Goal: Task Accomplishment & Management: Complete application form

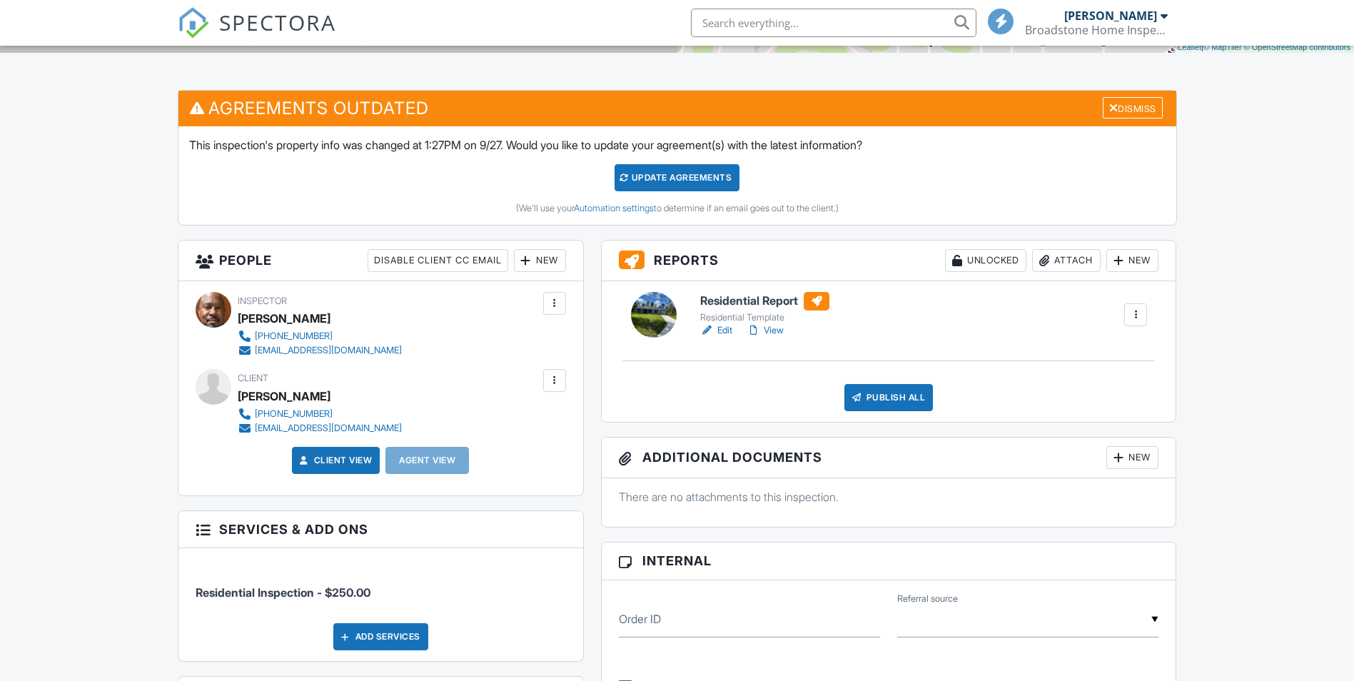
scroll to position [328, 0]
click at [721, 330] on link "Edit" at bounding box center [716, 330] width 32 height 14
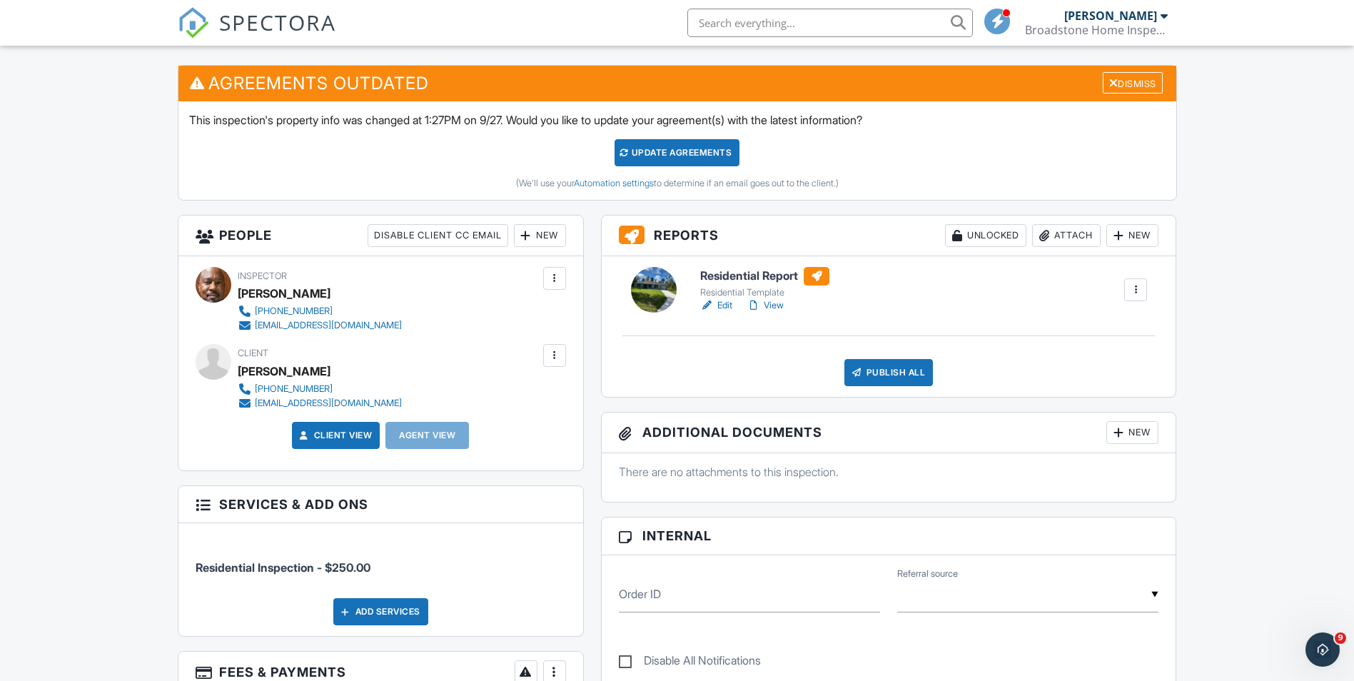
scroll to position [366, 0]
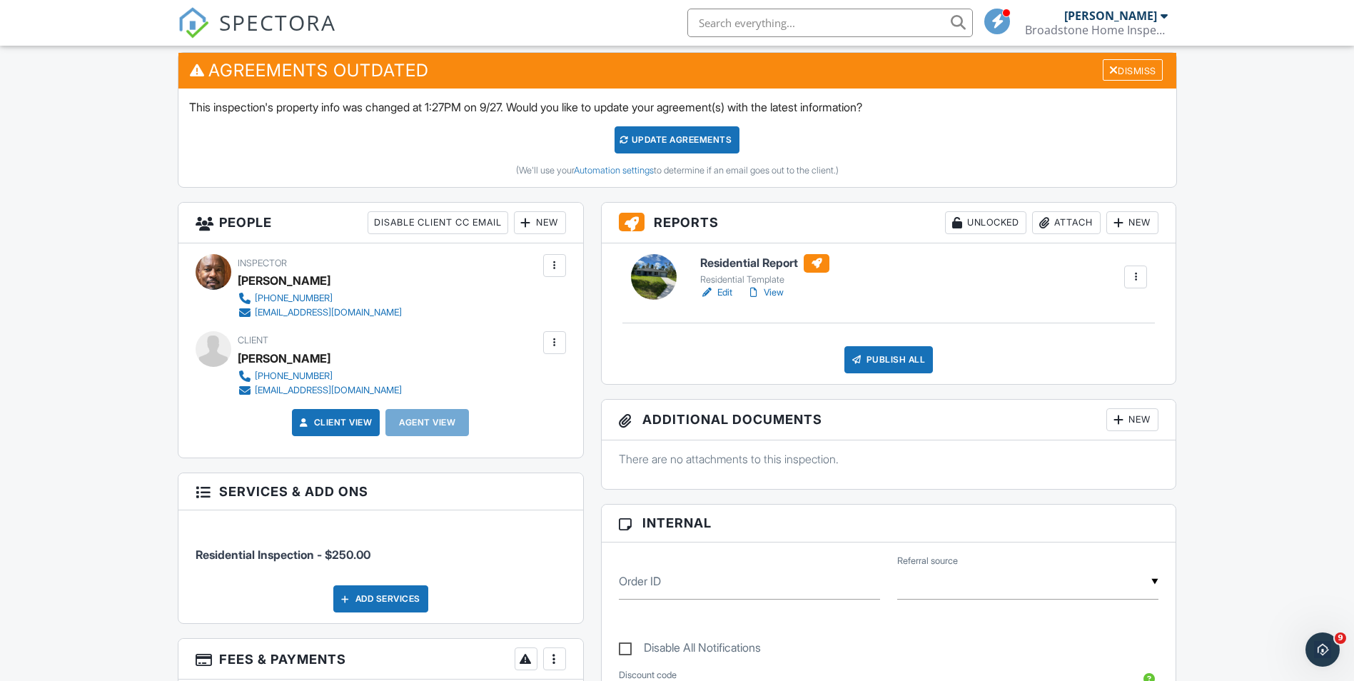
click at [769, 294] on link "View" at bounding box center [764, 292] width 37 height 14
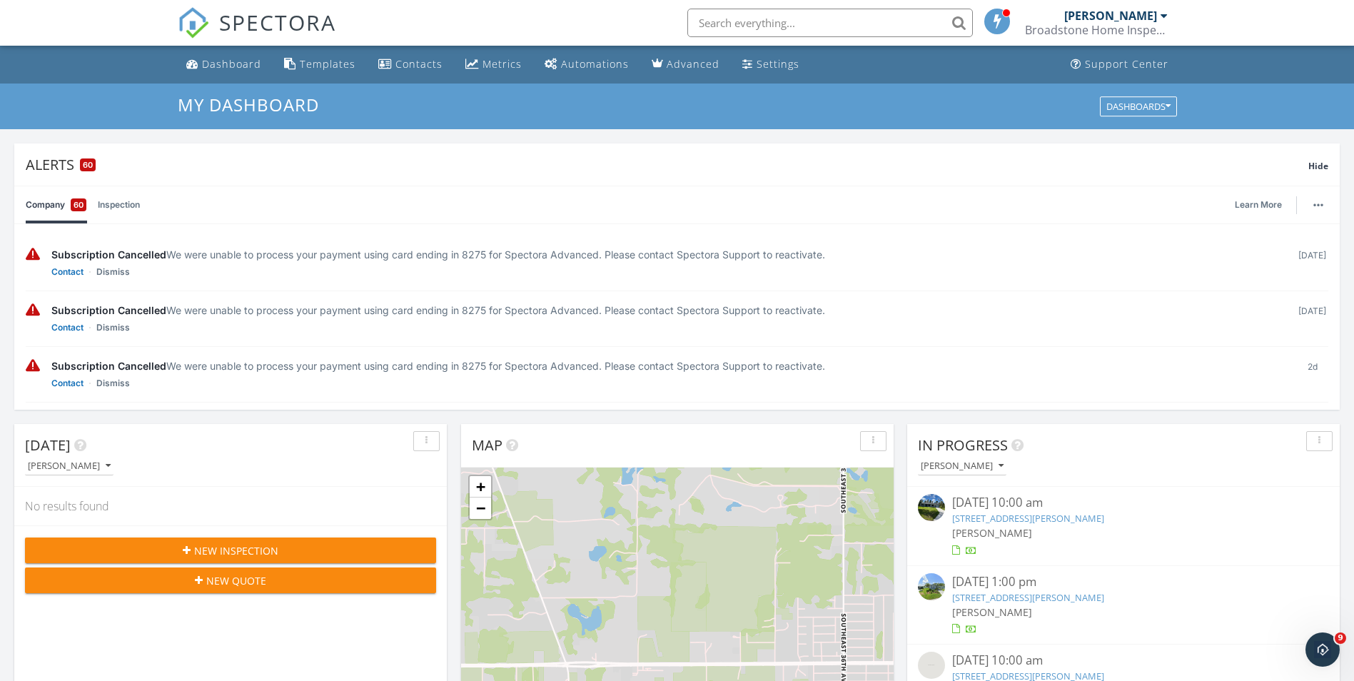
click at [950, 579] on div at bounding box center [935, 588] width 34 height 31
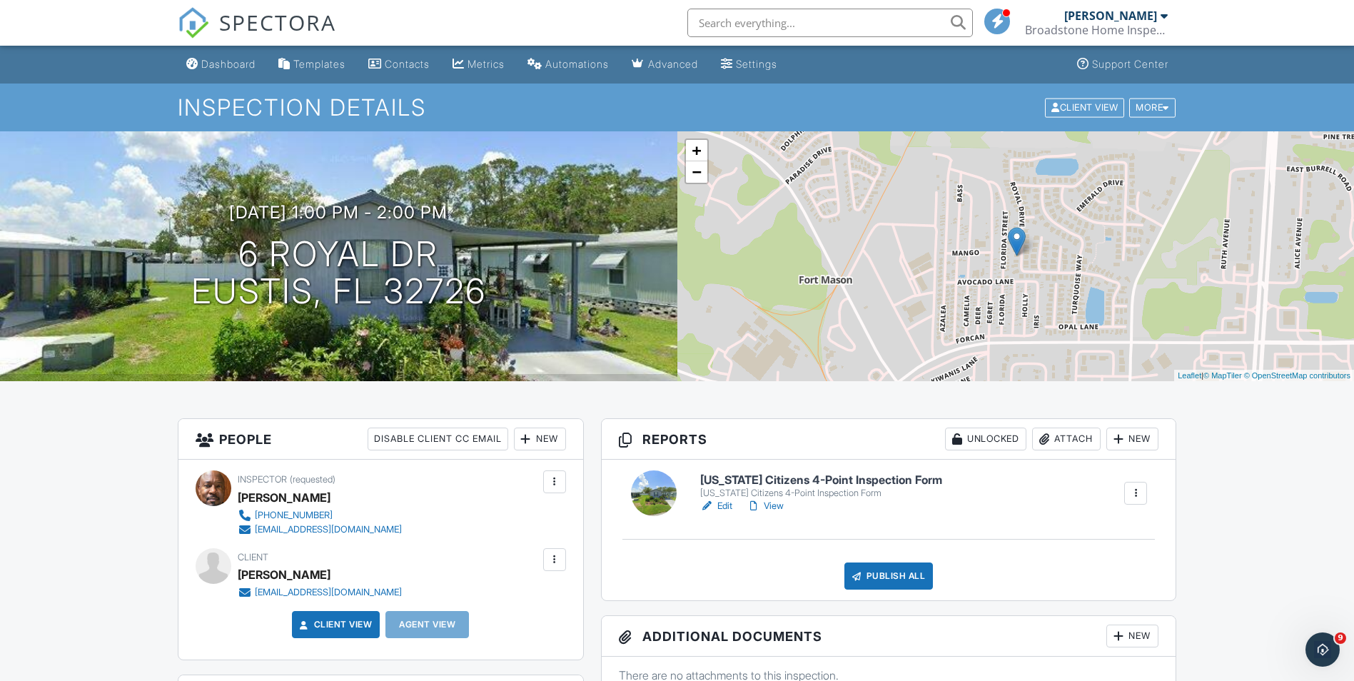
click at [770, 509] on link "View" at bounding box center [764, 506] width 37 height 14
click at [726, 509] on link "Edit" at bounding box center [716, 506] width 32 height 14
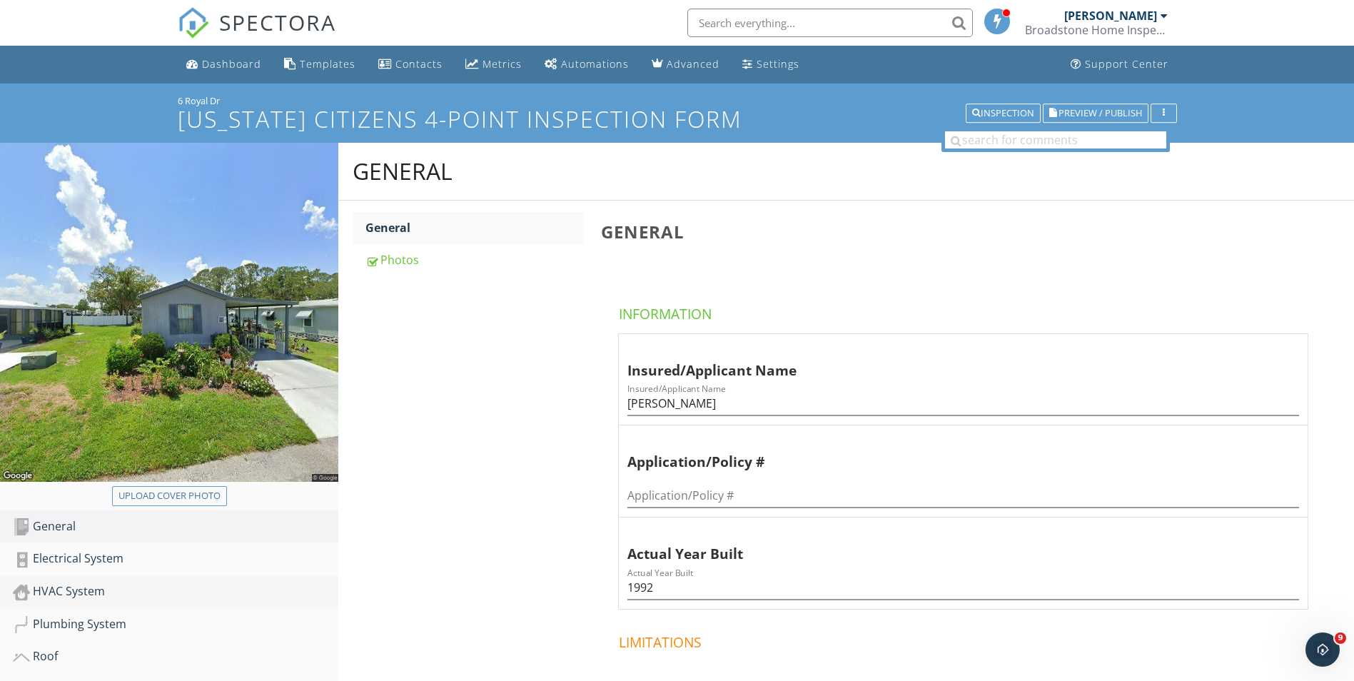
click at [62, 592] on div "HVAC System" at bounding box center [175, 591] width 325 height 19
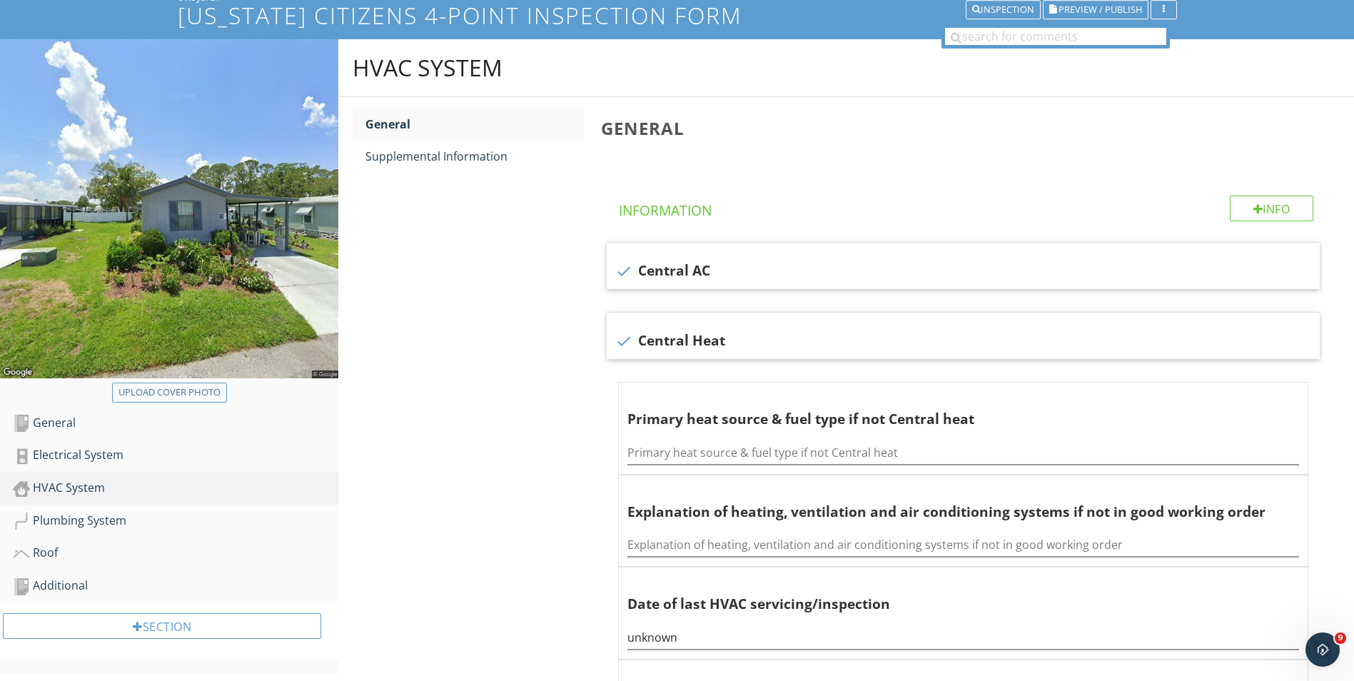
scroll to position [92, 0]
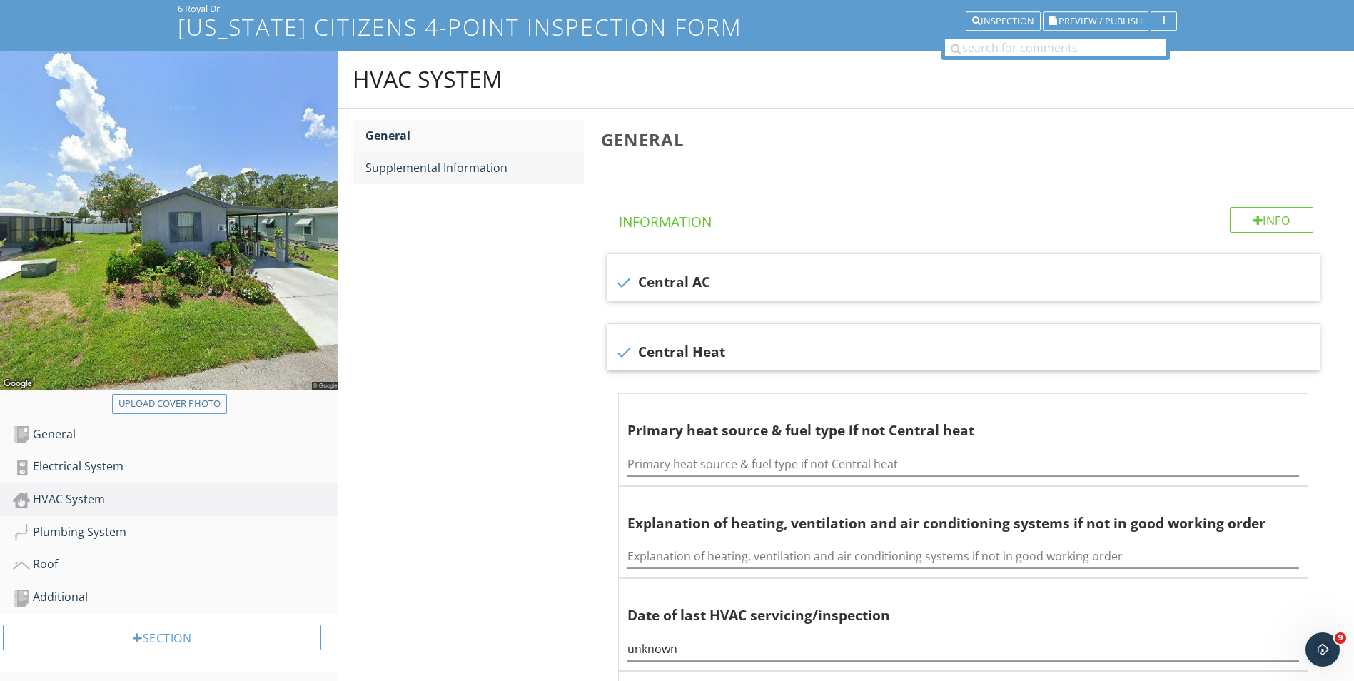
click at [472, 173] on div "Supplemental Information" at bounding box center [474, 167] width 218 height 17
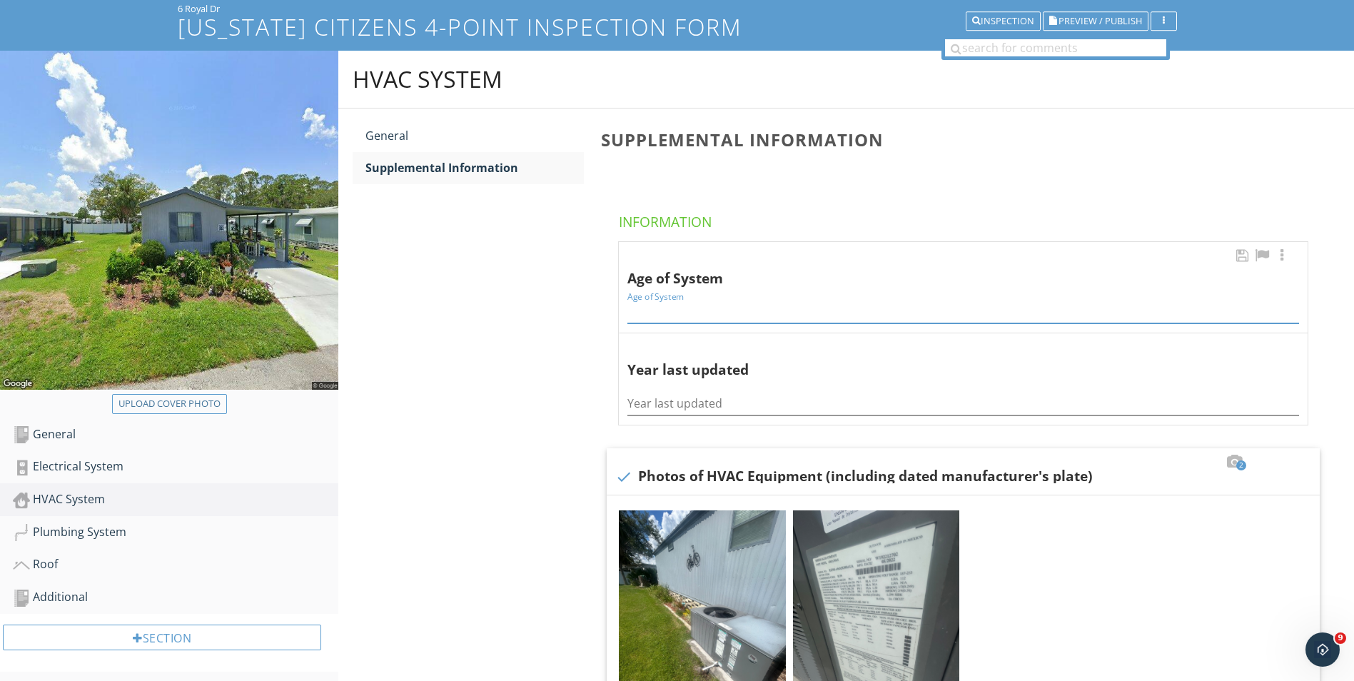
click at [678, 316] on input "Age of System" at bounding box center [962, 312] width 671 height 24
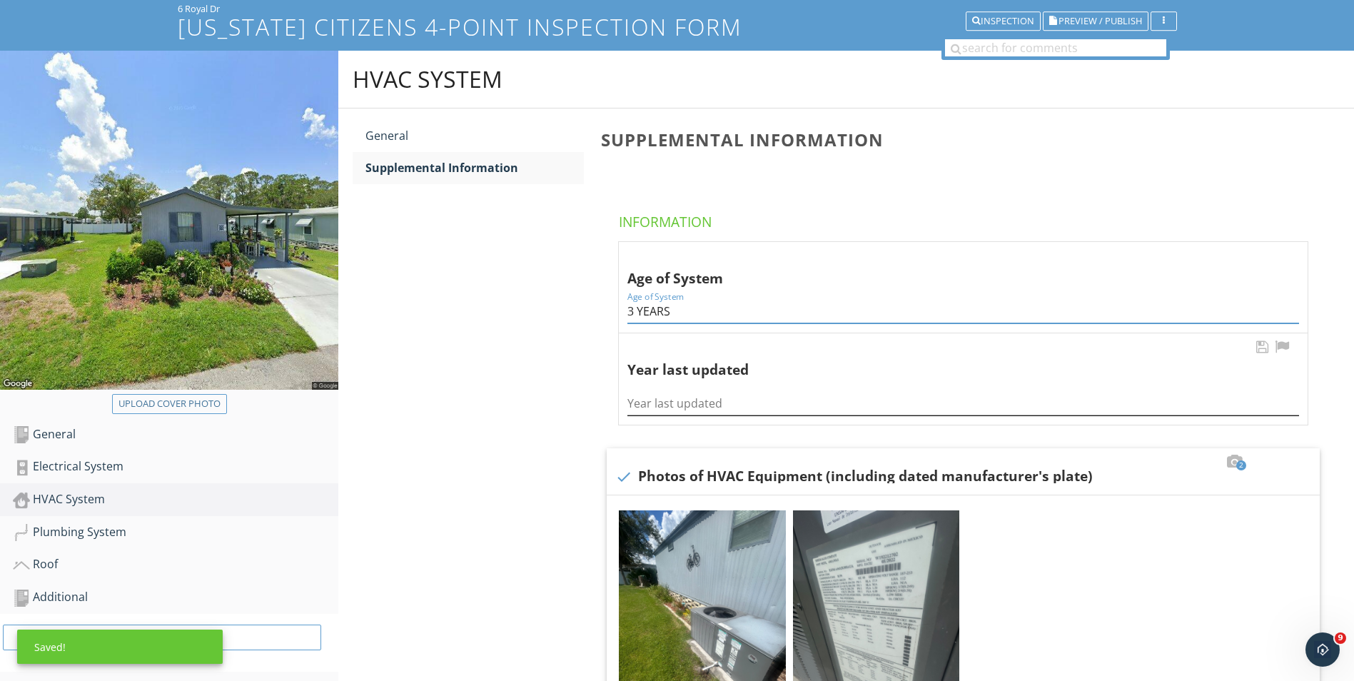
type input "3 YEARS"
click at [665, 406] on input "Year last updated" at bounding box center [962, 404] width 671 height 24
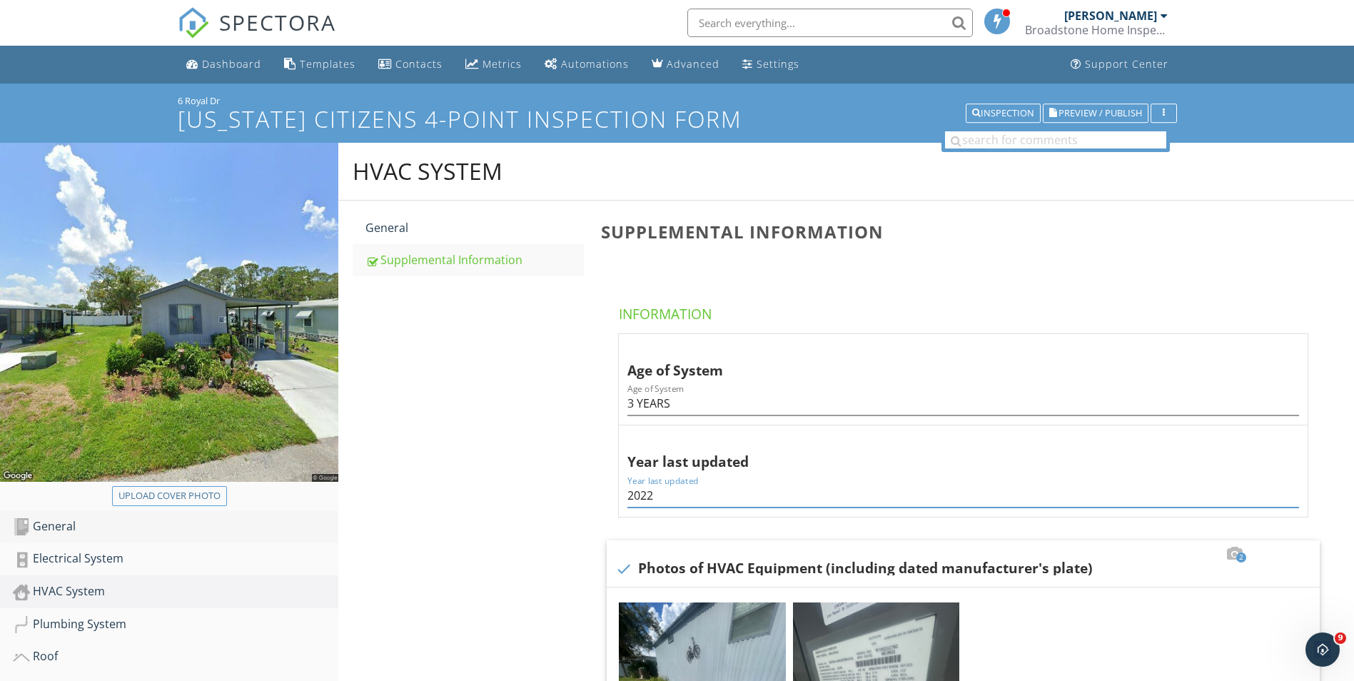
type input "2022"
click at [86, 522] on div "General" at bounding box center [175, 526] width 325 height 19
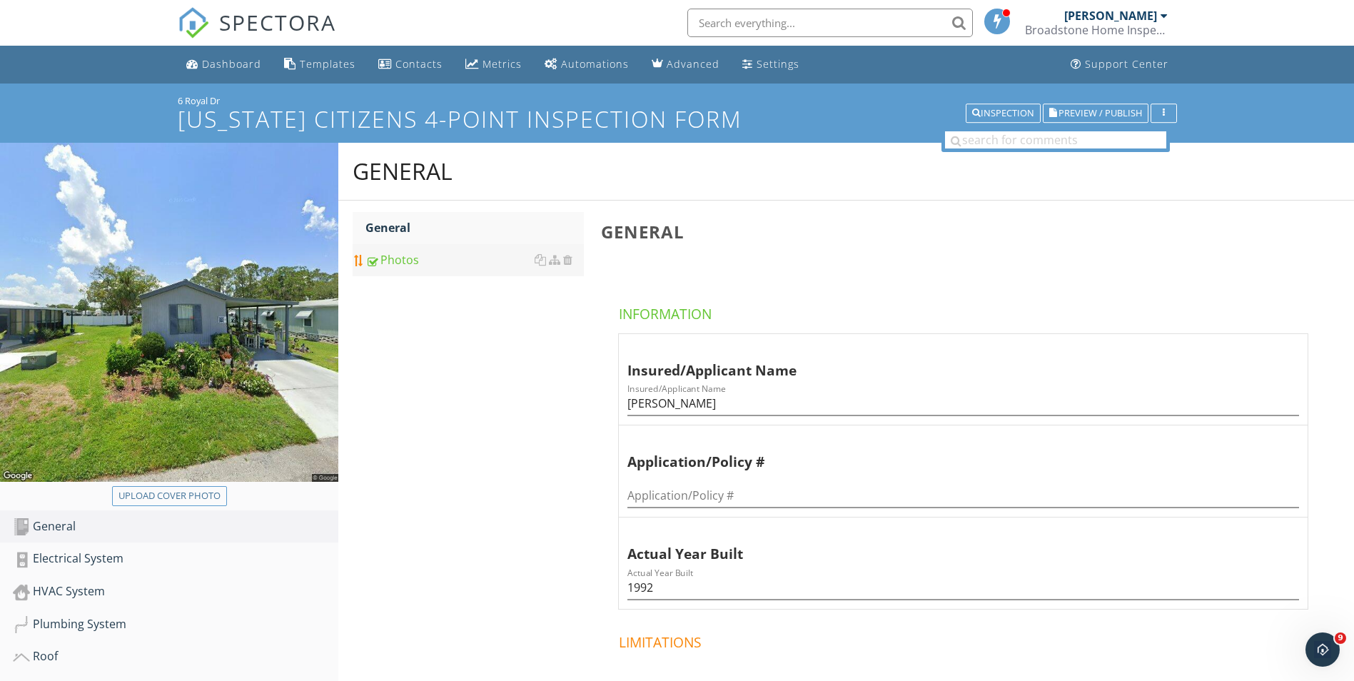
click at [415, 257] on div "Photos" at bounding box center [474, 259] width 218 height 17
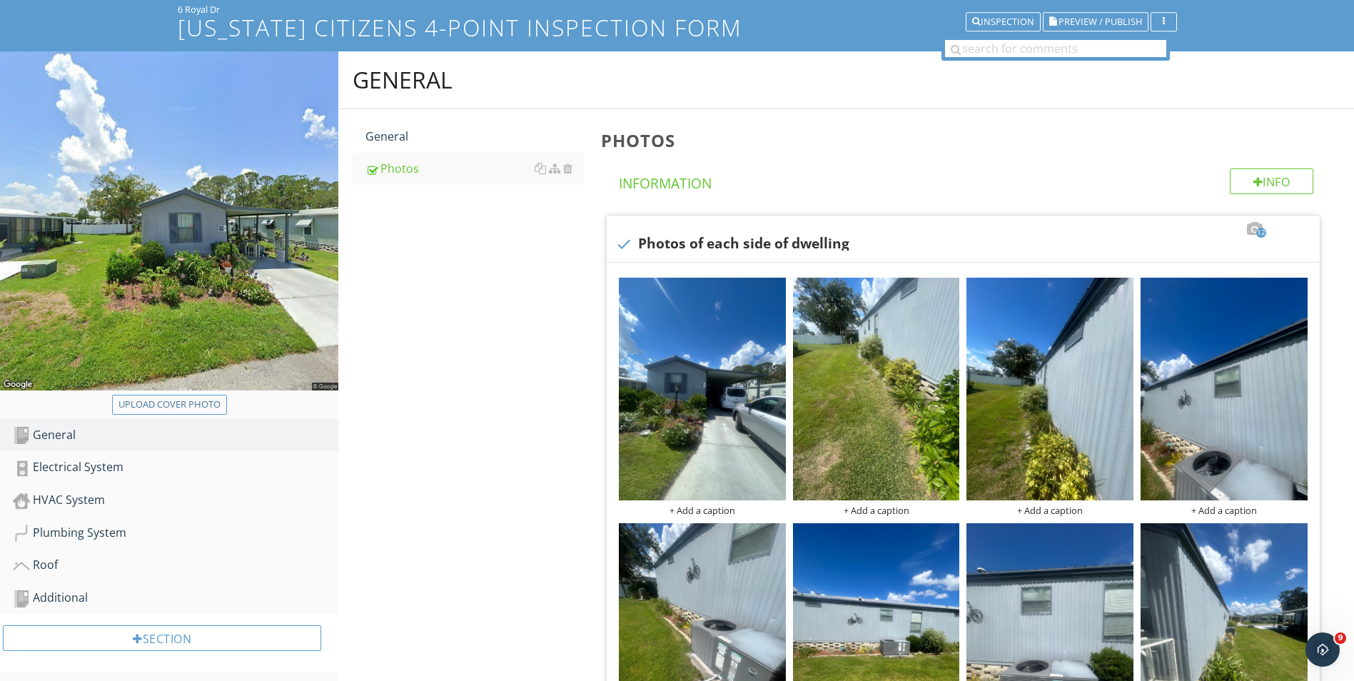
scroll to position [16, 0]
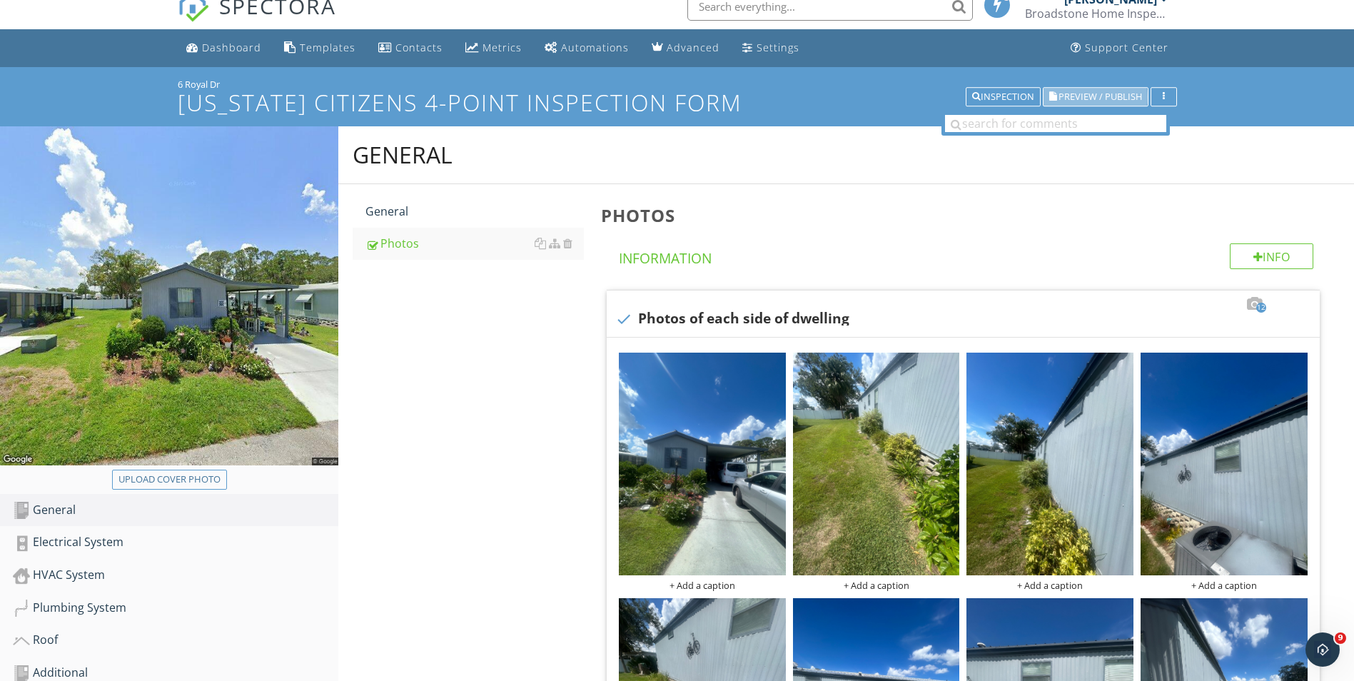
click at [1085, 98] on span "Preview / Publish" at bounding box center [1099, 96] width 83 height 9
click at [1084, 98] on span "Preview / Publish" at bounding box center [1099, 96] width 83 height 9
click at [1165, 92] on div "button" at bounding box center [1164, 97] width 14 height 10
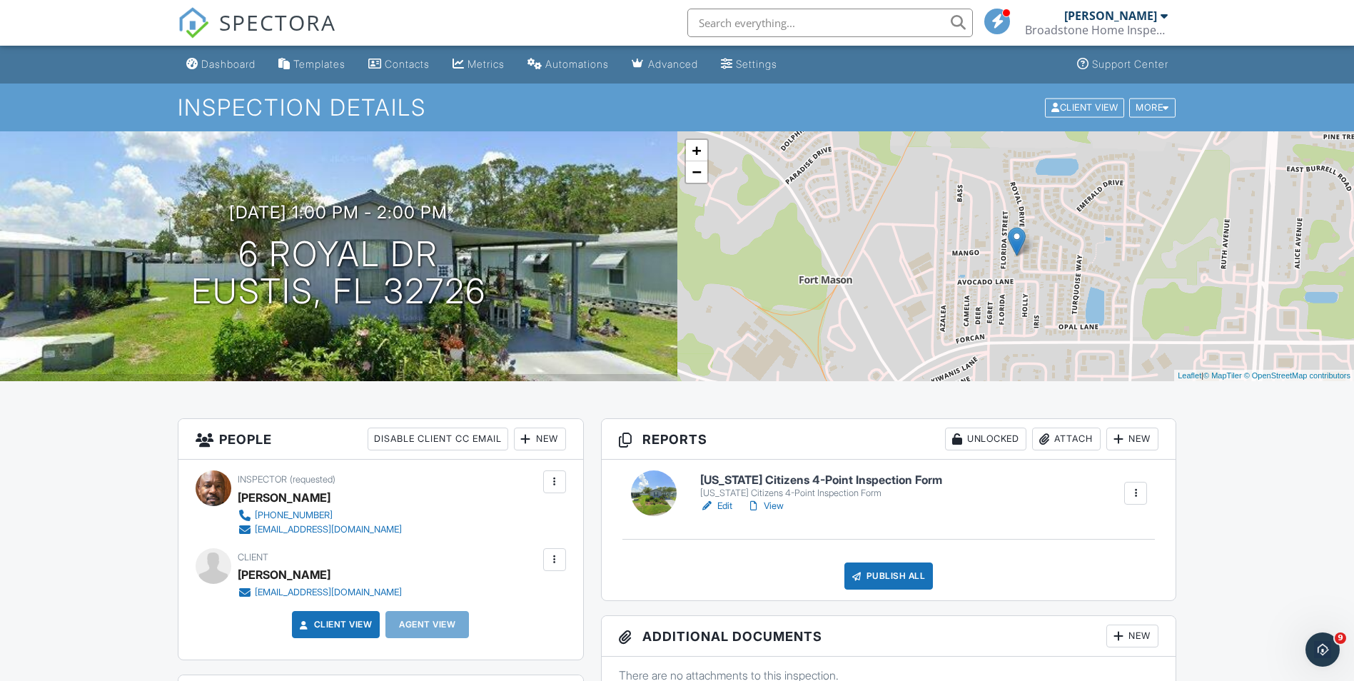
click at [552, 559] on div at bounding box center [554, 559] width 14 height 14
click at [452, 601] on li "Edit" at bounding box center [477, 603] width 159 height 36
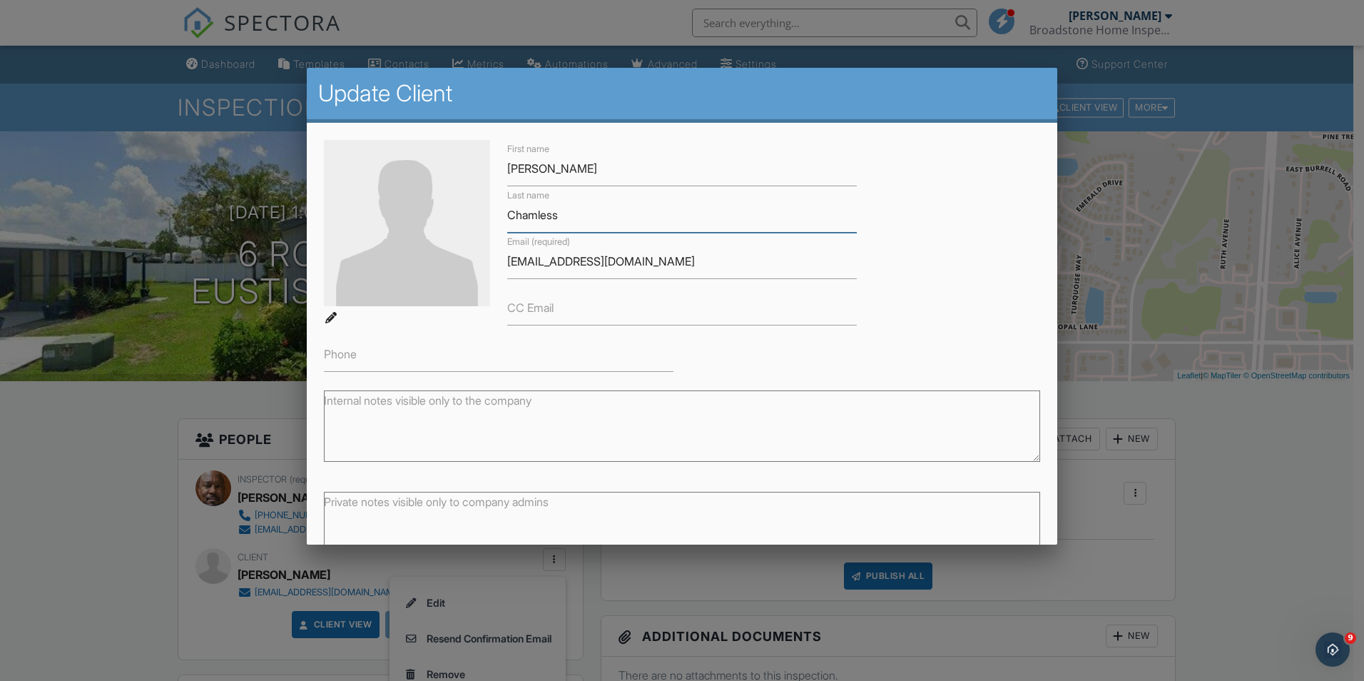
type input "Chamless"
click at [566, 325] on input "CC Email" at bounding box center [682, 307] width 350 height 35
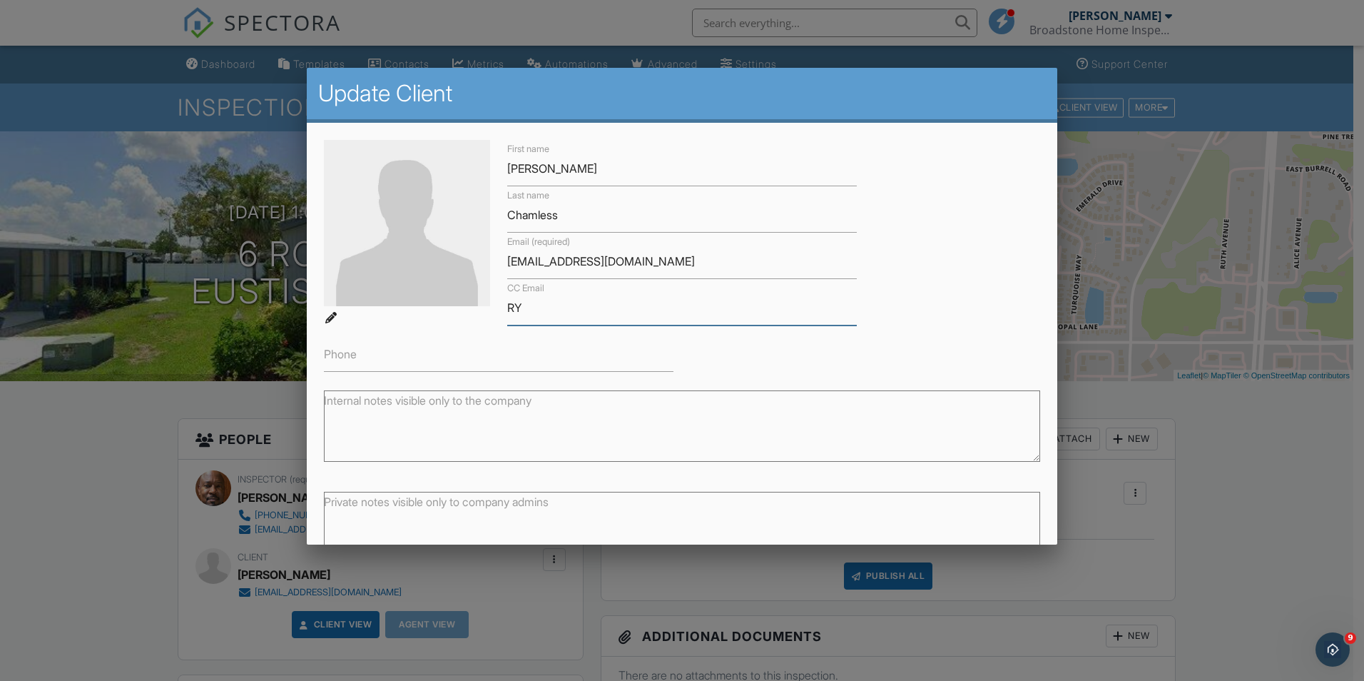
type input "R"
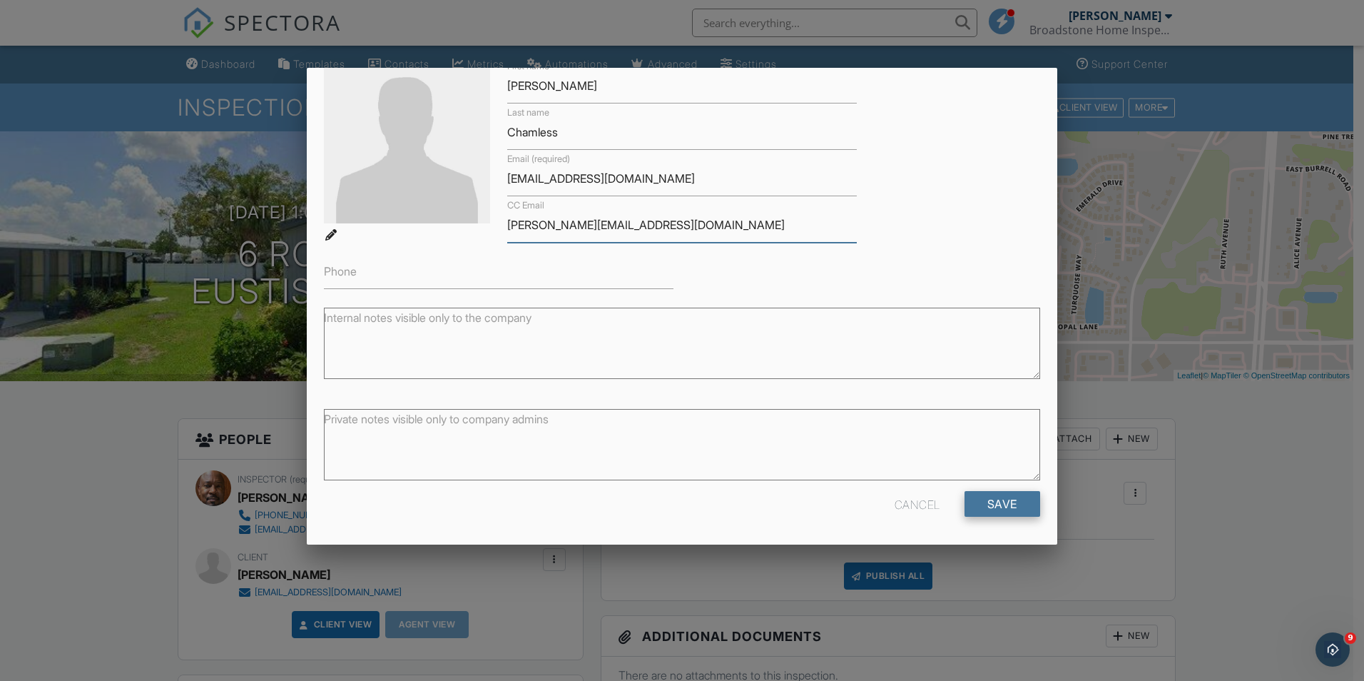
type input "[PERSON_NAME][EMAIL_ADDRESS][DOMAIN_NAME]"
click at [982, 497] on input "Save" at bounding box center [1003, 504] width 76 height 26
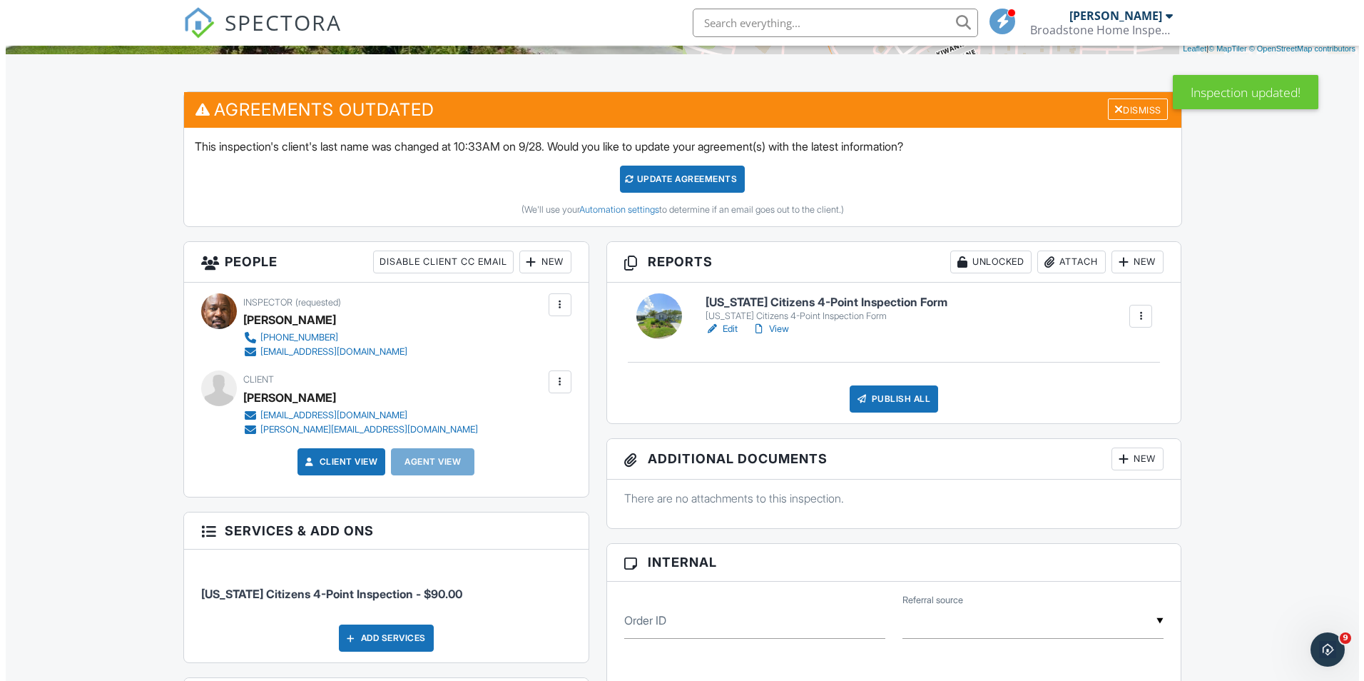
scroll to position [333, 0]
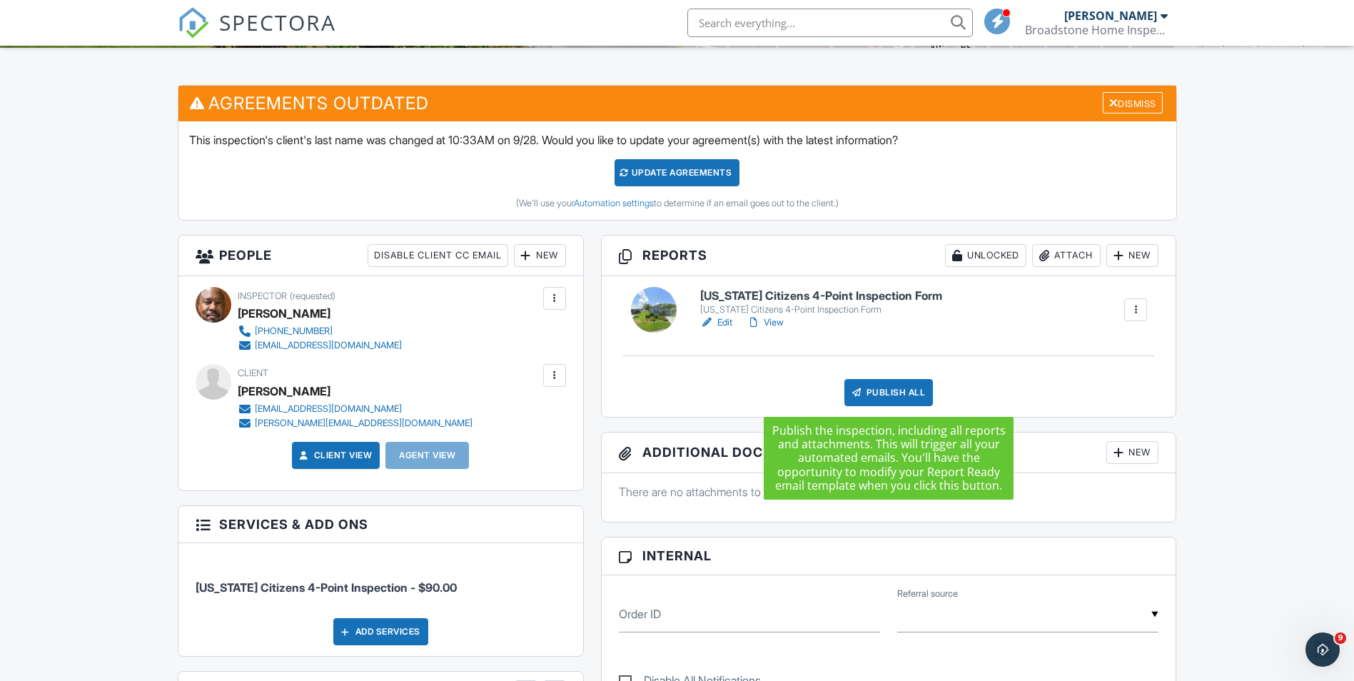
click at [895, 383] on div "Publish All" at bounding box center [888, 392] width 89 height 27
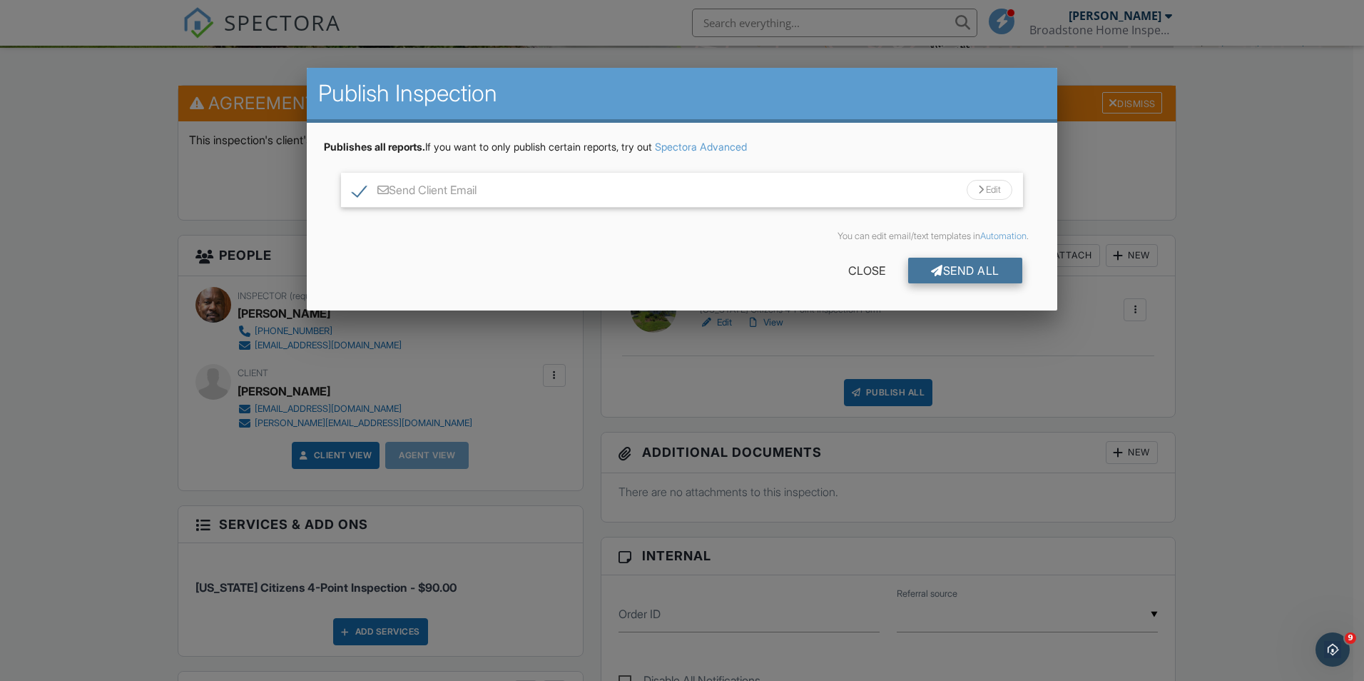
click at [947, 263] on div "Send All" at bounding box center [965, 271] width 114 height 26
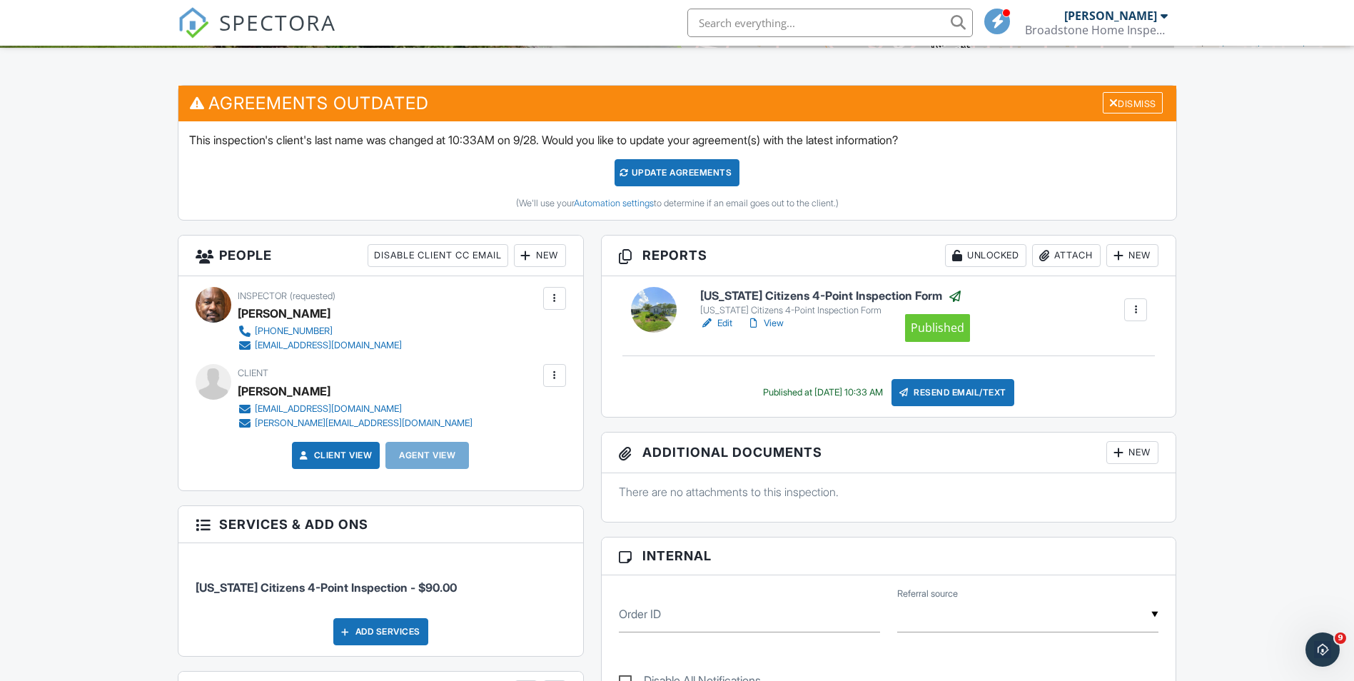
click at [948, 299] on div at bounding box center [955, 296] width 14 height 14
